Goal: Communication & Community: Ask a question

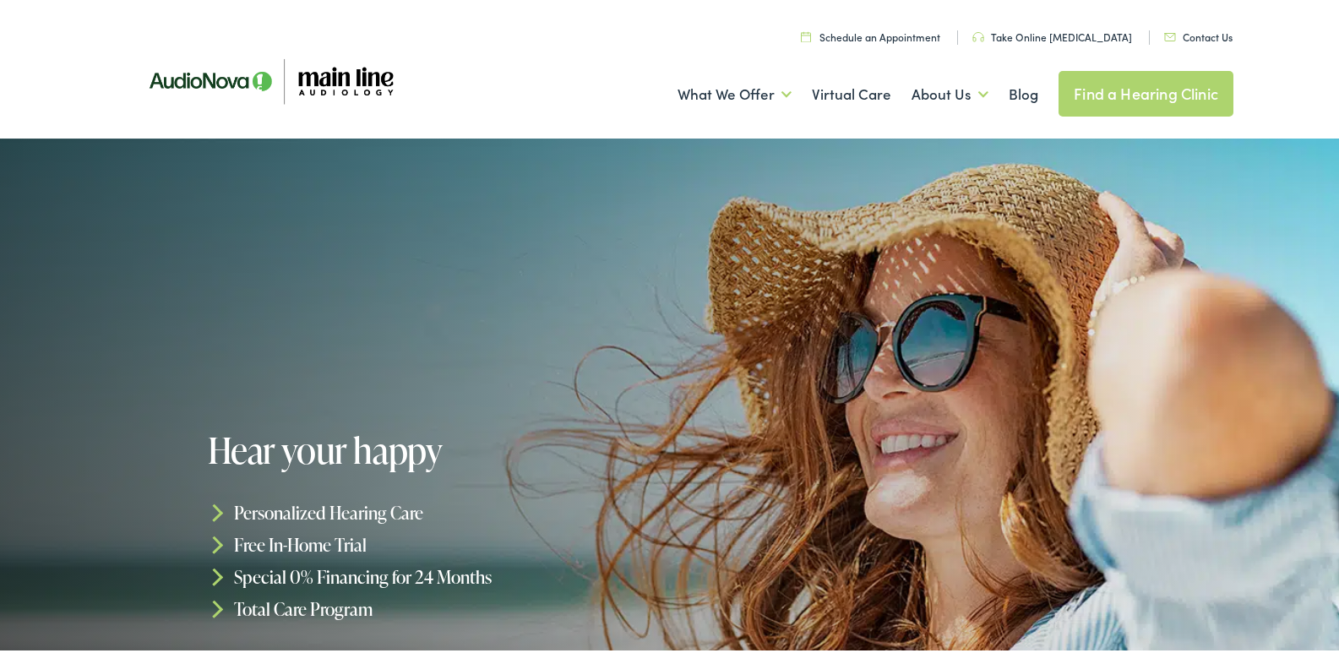
click at [1196, 30] on link "Contact Us" at bounding box center [1198, 33] width 68 height 14
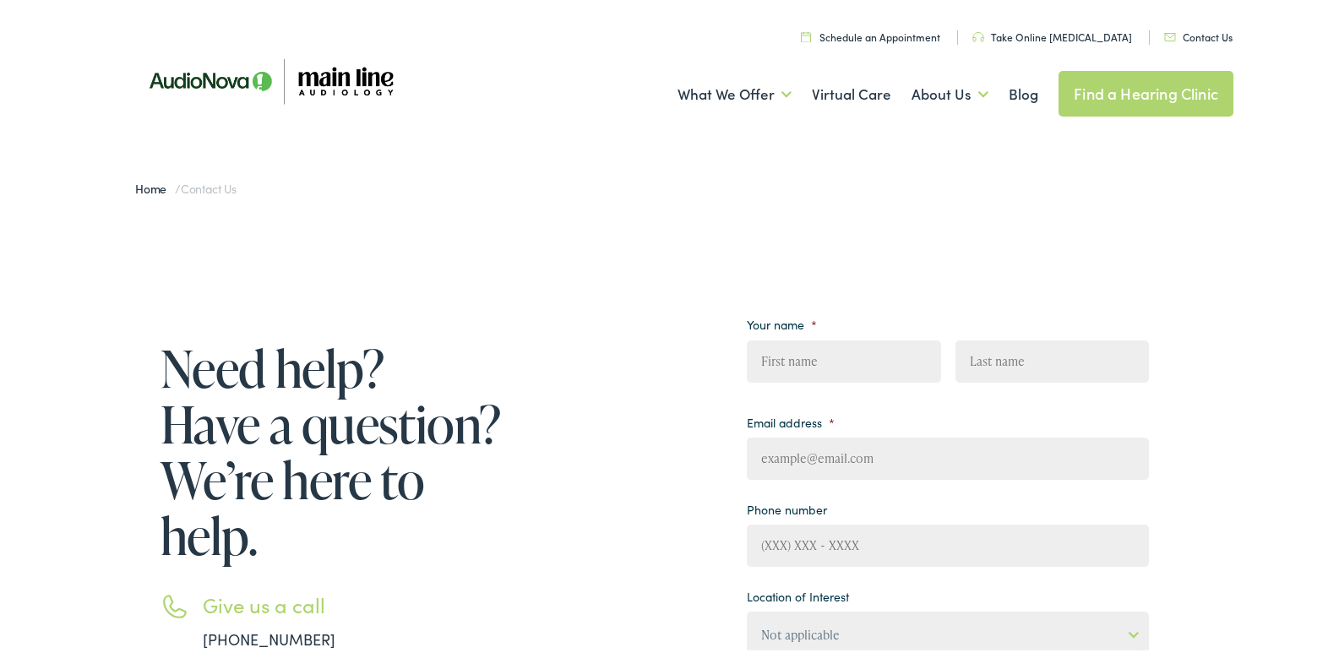
drag, startPoint x: 850, startPoint y: 346, endPoint x: 864, endPoint y: 373, distance: 30.6
click at [864, 373] on input "First" at bounding box center [843, 358] width 193 height 42
type input "Lily"
type input "[PERSON_NAME]"
type input "[EMAIL_ADDRESS][DOMAIN_NAME]"
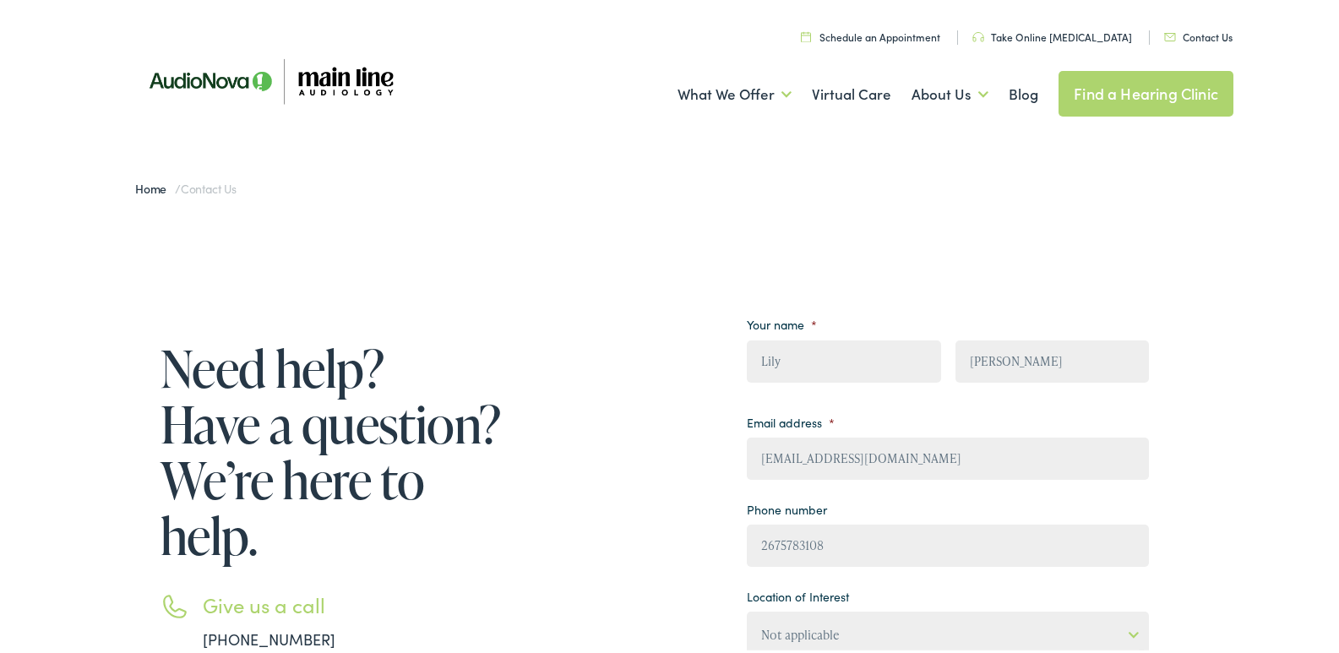
type input "[PHONE_NUMBER]"
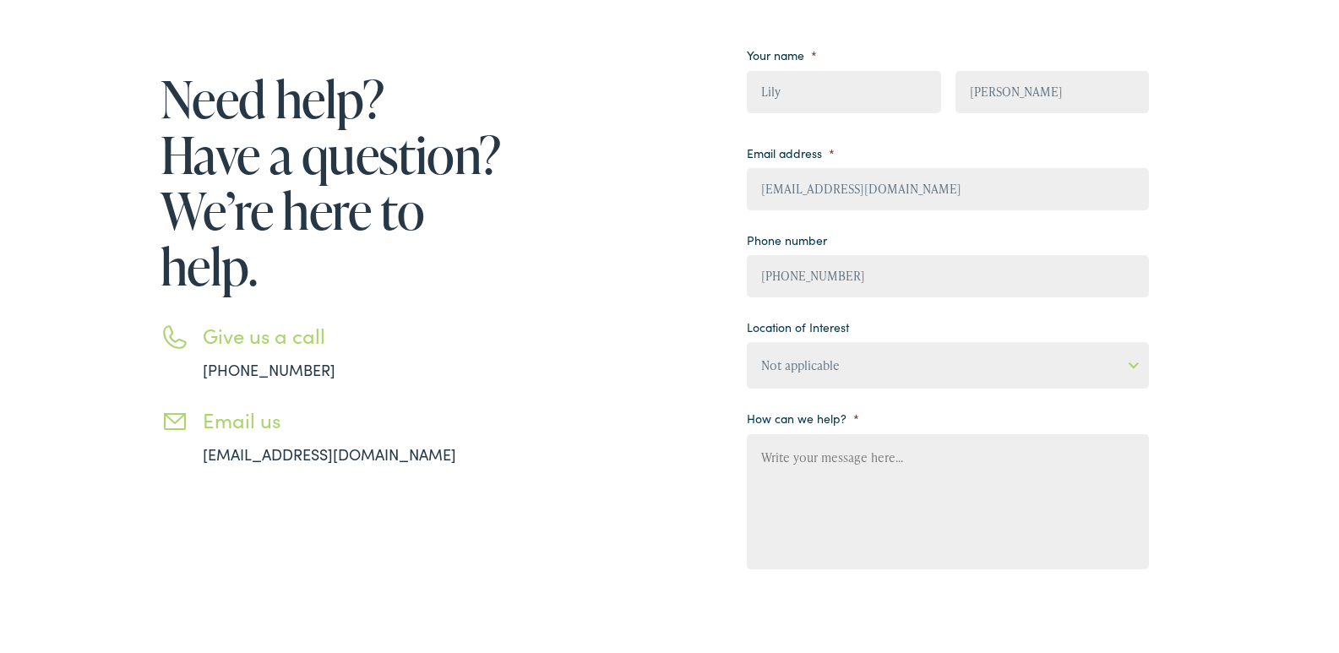
scroll to position [338, 0]
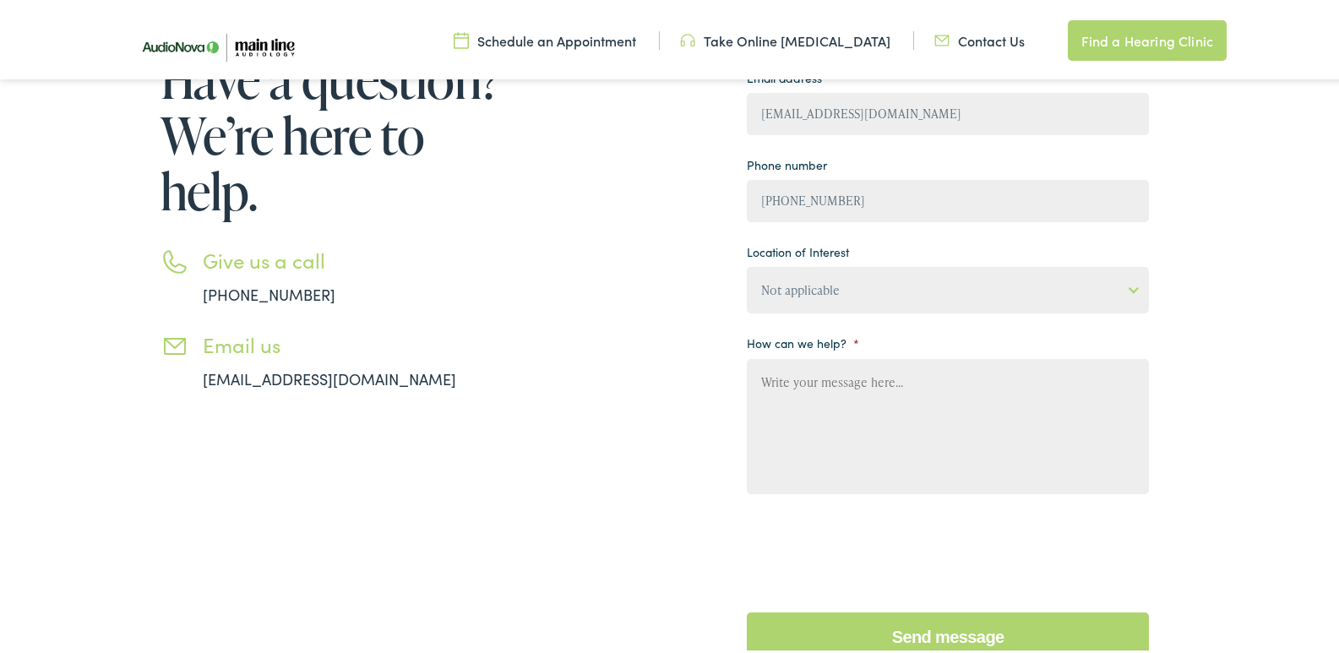
drag, startPoint x: 821, startPoint y: 298, endPoint x: 828, endPoint y: 323, distance: 25.4
click at [828, 323] on ul "Your name * Lily First Ellison Last Email address * lily@summitsanitizeguild.co…" at bounding box center [948, 271] width 402 height 614
select select "[GEOGRAPHIC_DATA], [GEOGRAPHIC_DATA]"
click at [747, 264] on select "Not applicable Audiology & Hearing Clinic, Paris Blount Hearing & Speech, Maryv…" at bounding box center [948, 287] width 402 height 46
click at [792, 439] on textarea "How can we help? *" at bounding box center [948, 423] width 402 height 135
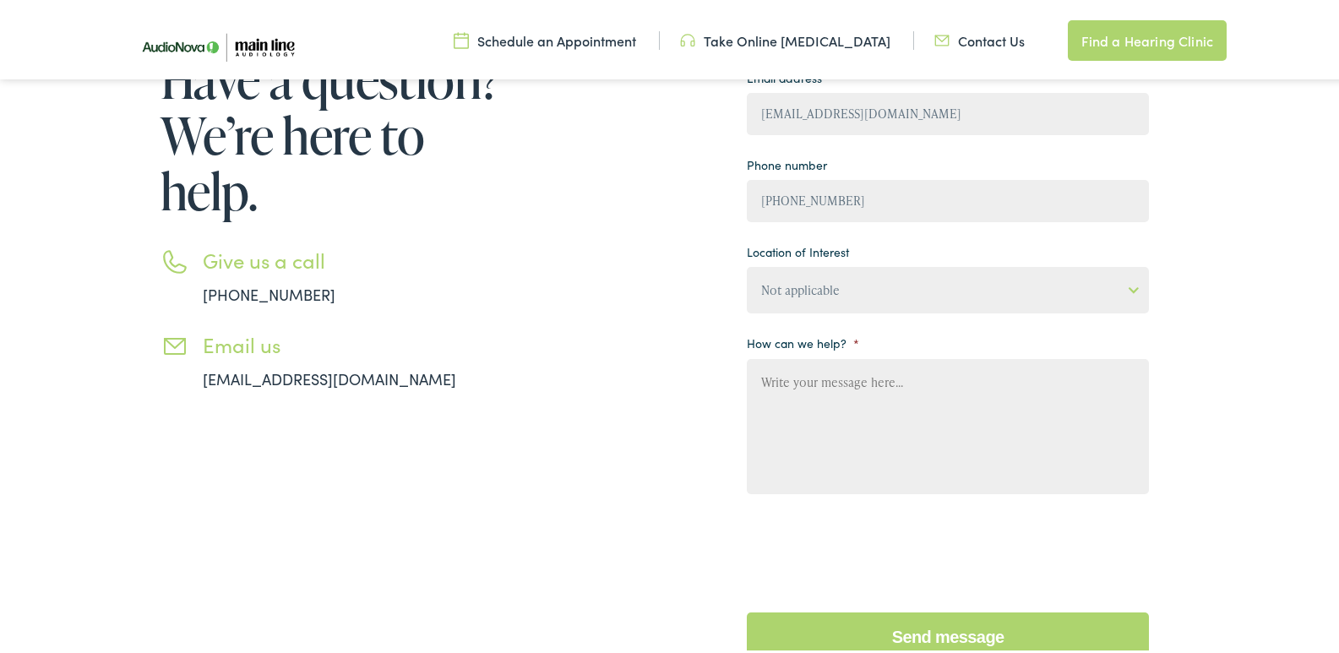
paste textarea "I am local and would love an opportunity to provide you with a professional cle…"
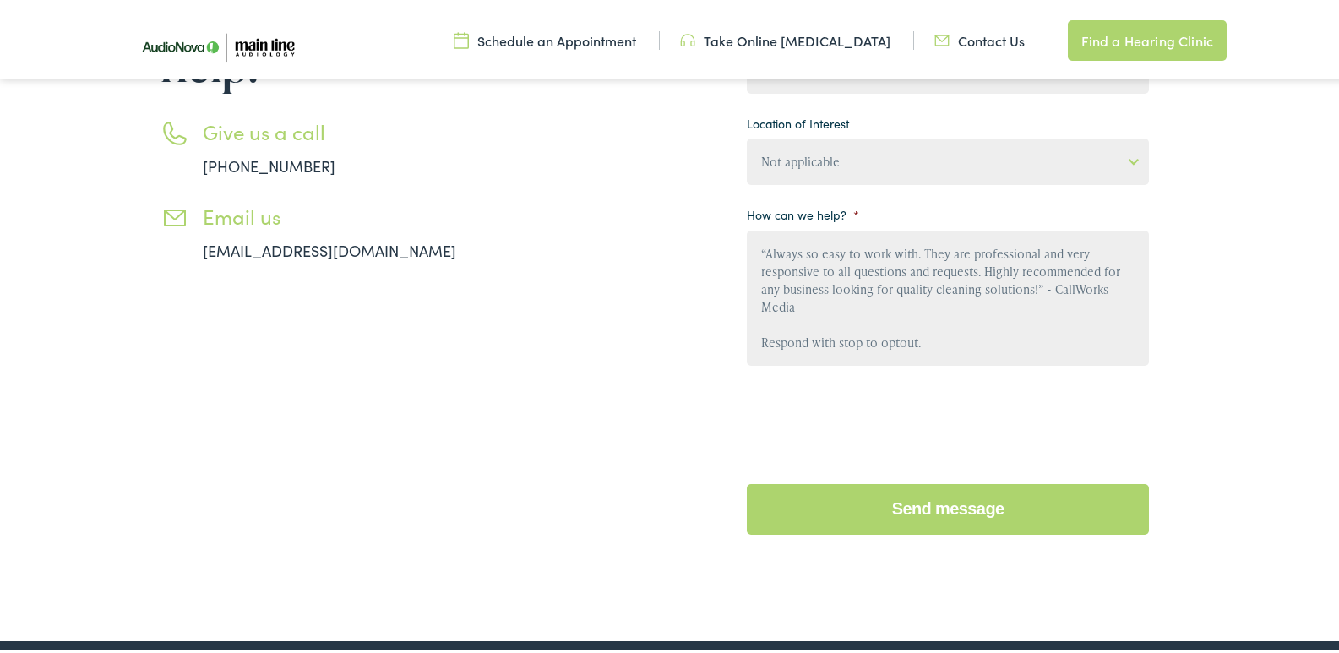
scroll to position [507, 0]
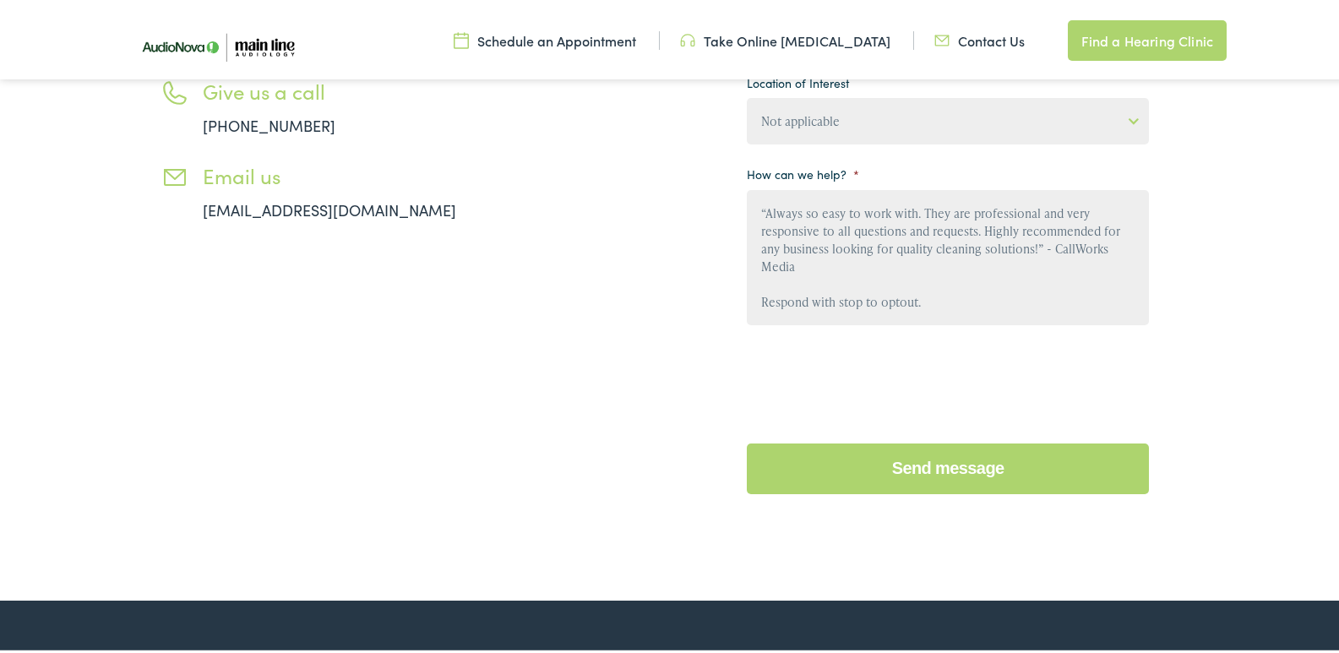
type textarea "I am local and would love an opportunity to provide you with a professional cle…"
click at [887, 458] on input "Send message" at bounding box center [948, 465] width 402 height 51
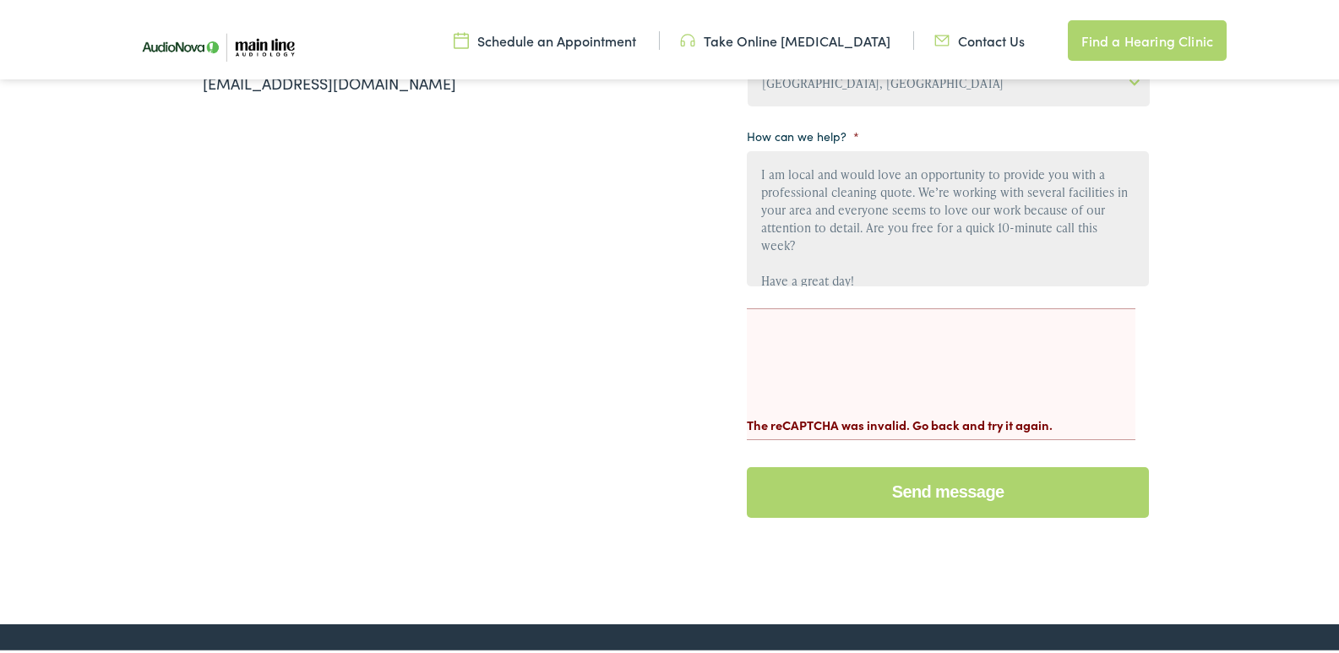
scroll to position [676, 0]
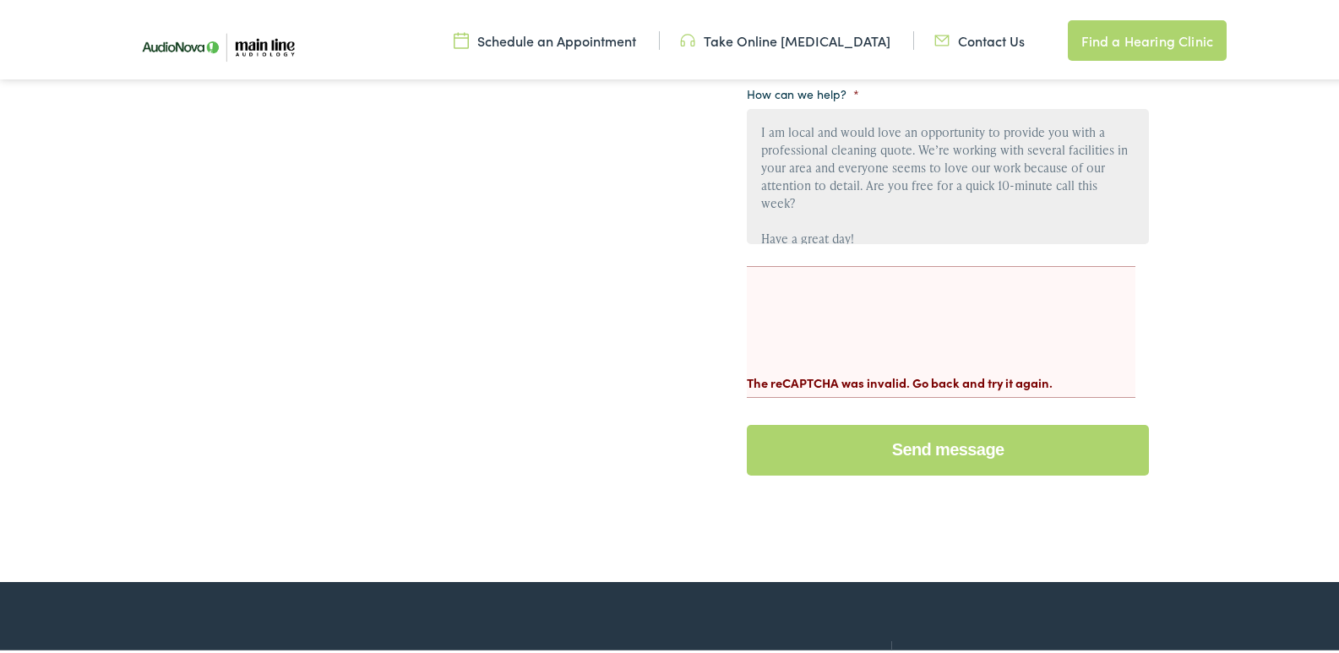
click at [934, 445] on input "Send message" at bounding box center [948, 447] width 402 height 51
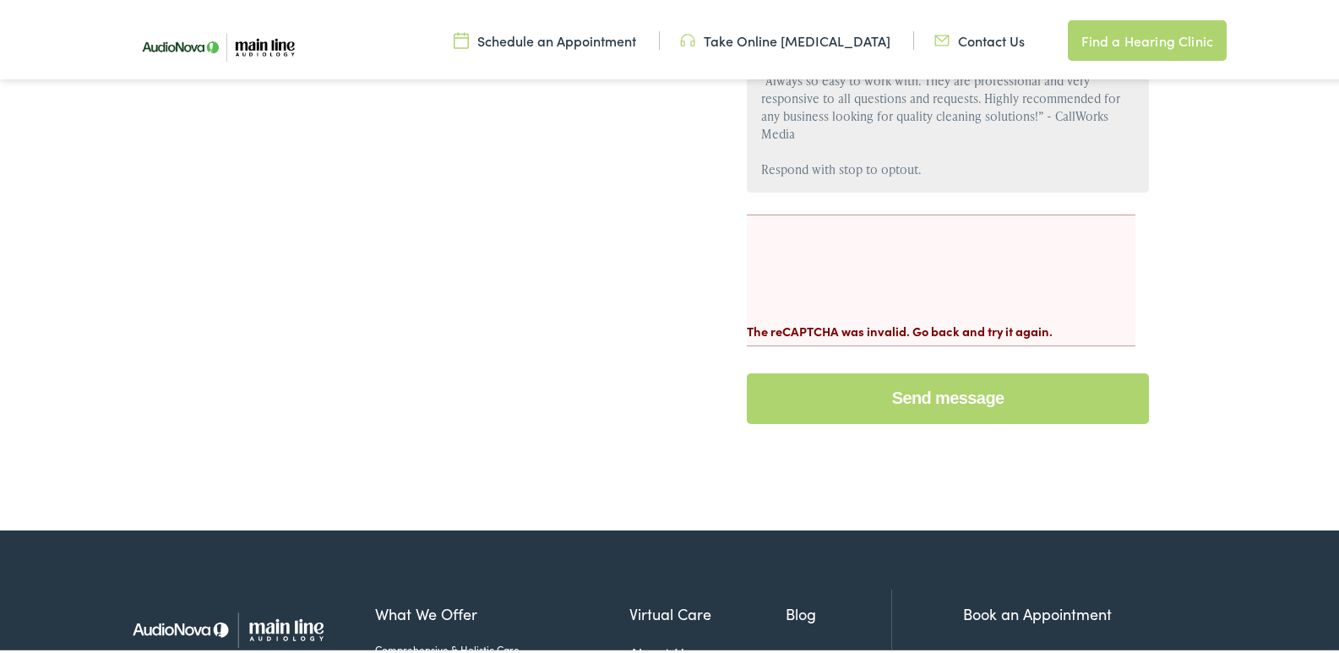
scroll to position [509, 0]
